Goal: Task Accomplishment & Management: Use online tool/utility

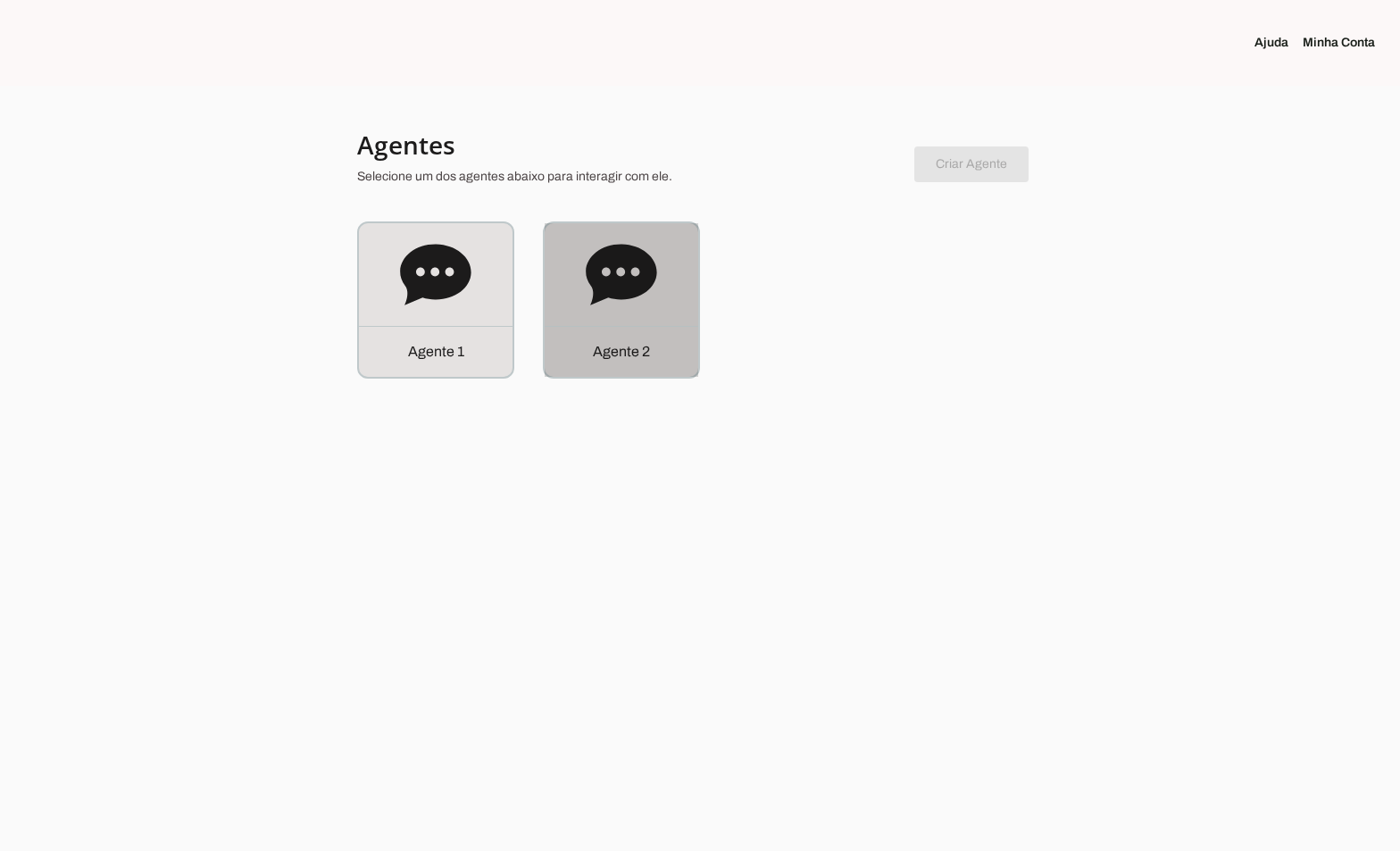
click at [666, 321] on div "Agente 2" at bounding box center [622, 301] width 154 height 154
